Goal: Task Accomplishment & Management: Use online tool/utility

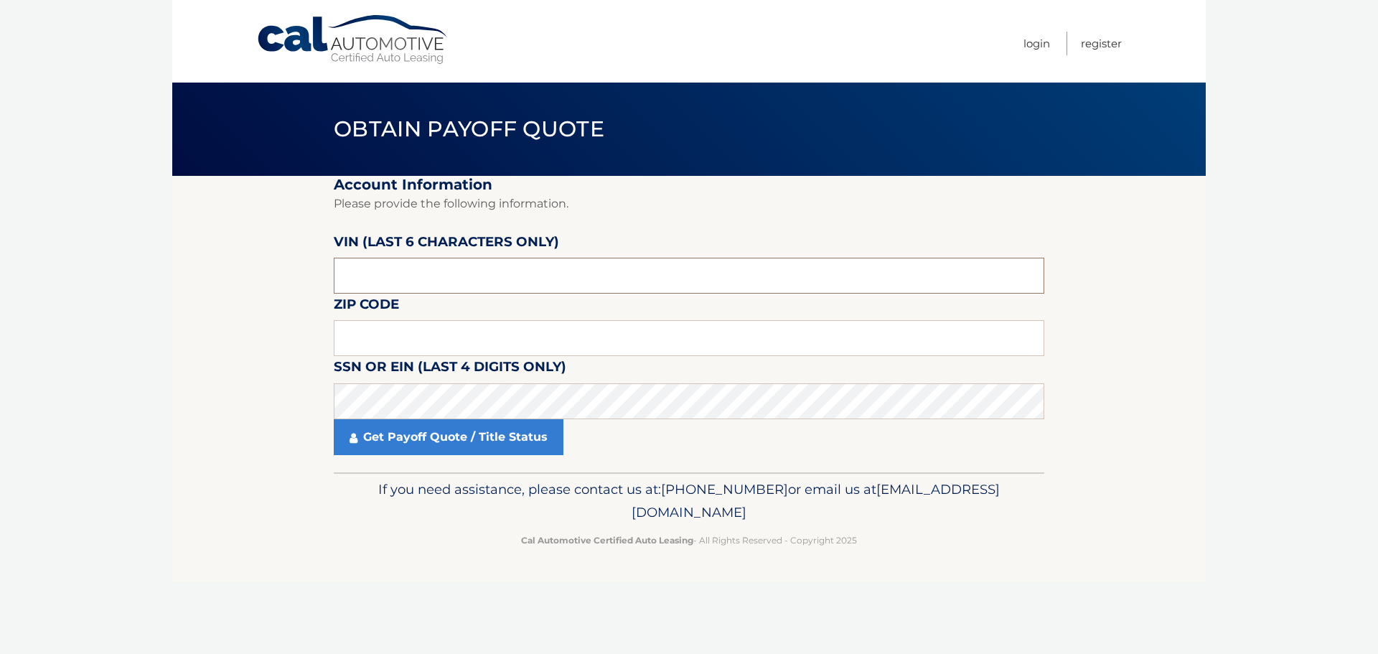
click at [545, 267] on input "text" at bounding box center [689, 276] width 710 height 36
type input "007647"
type input "19054"
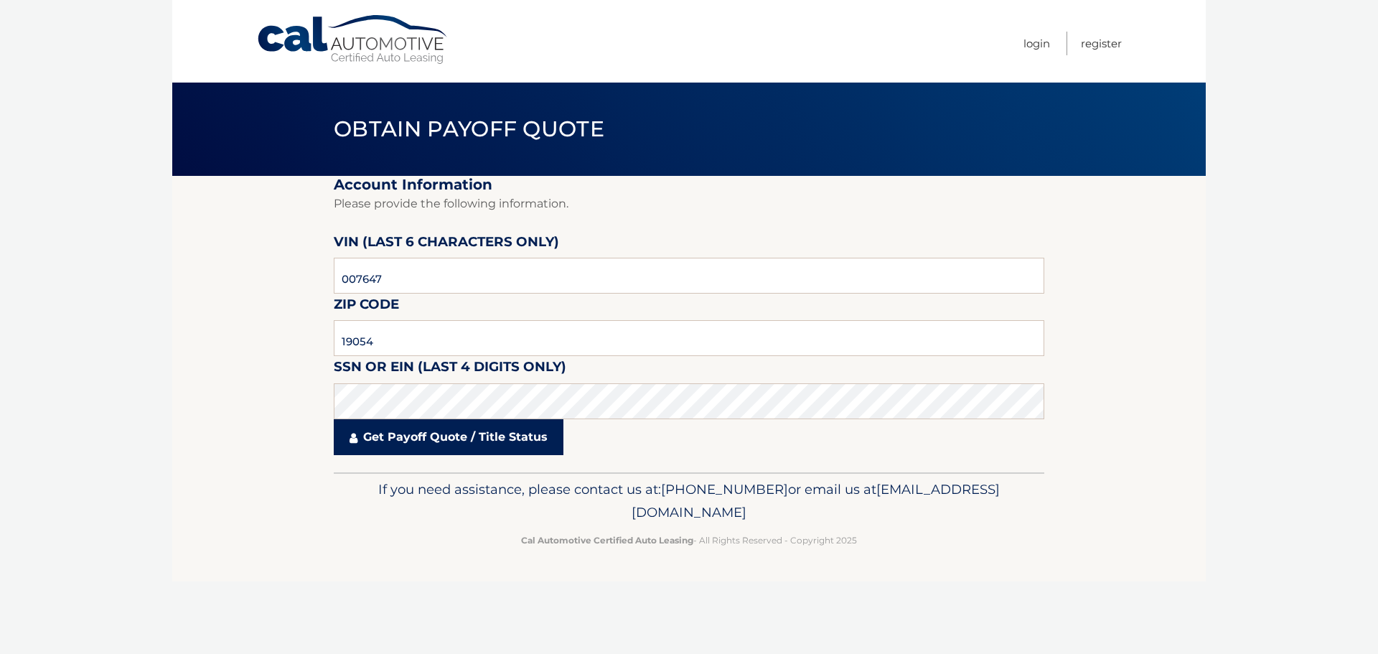
click at [379, 438] on link "Get Payoff Quote / Title Status" at bounding box center [449, 437] width 230 height 36
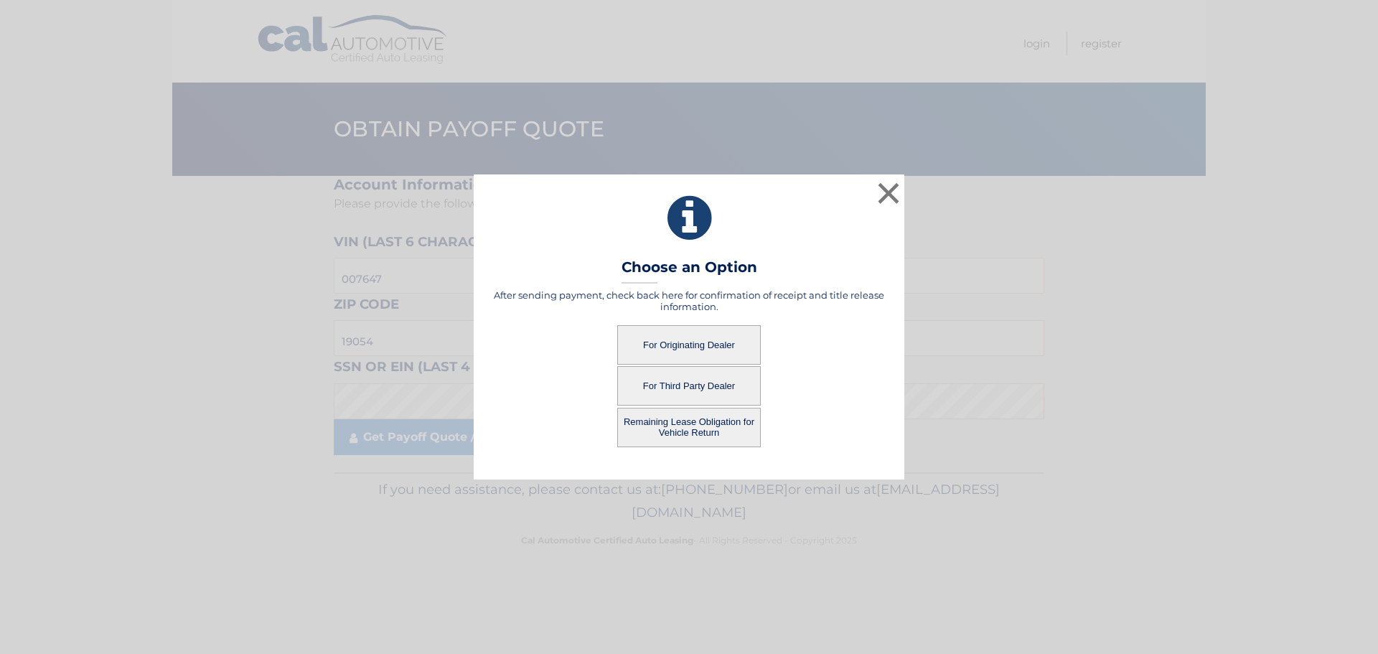
click at [697, 344] on button "For Originating Dealer" at bounding box center [689, 344] width 144 height 39
click at [692, 344] on button "For Originating Dealer" at bounding box center [689, 344] width 144 height 39
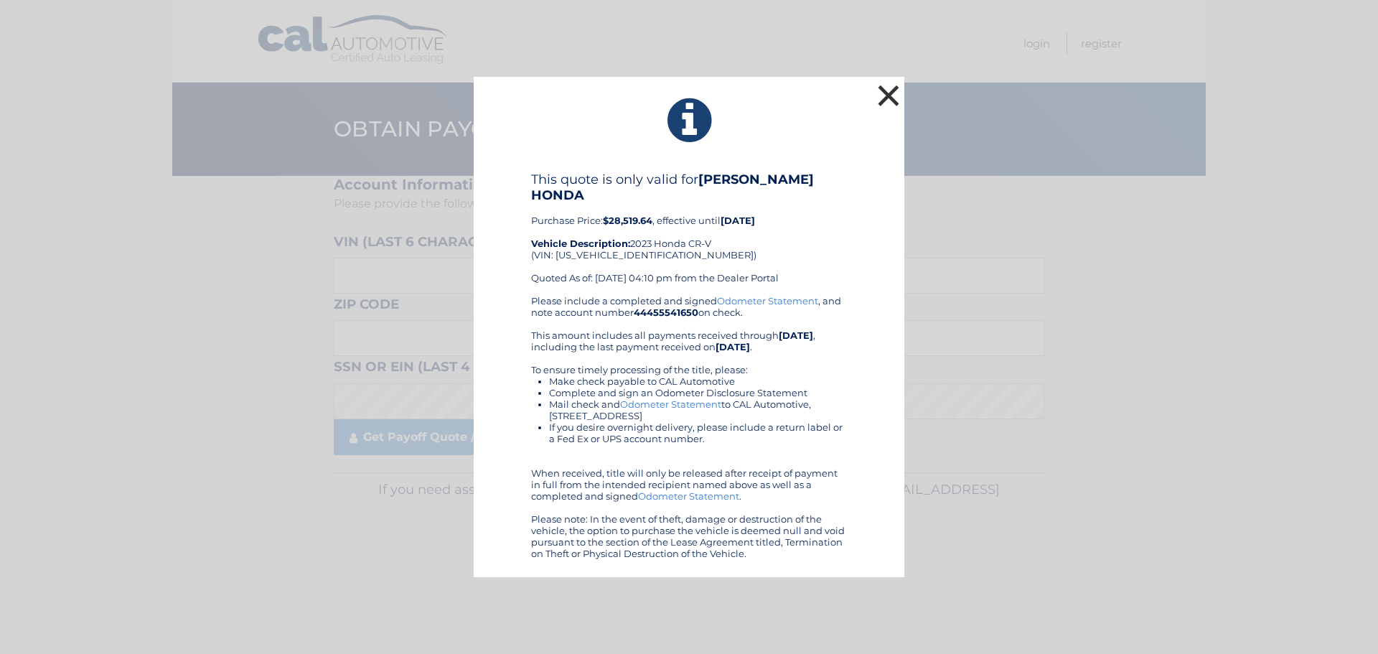
click at [885, 97] on button "×" at bounding box center [888, 95] width 29 height 29
